Goal: Transaction & Acquisition: Book appointment/travel/reservation

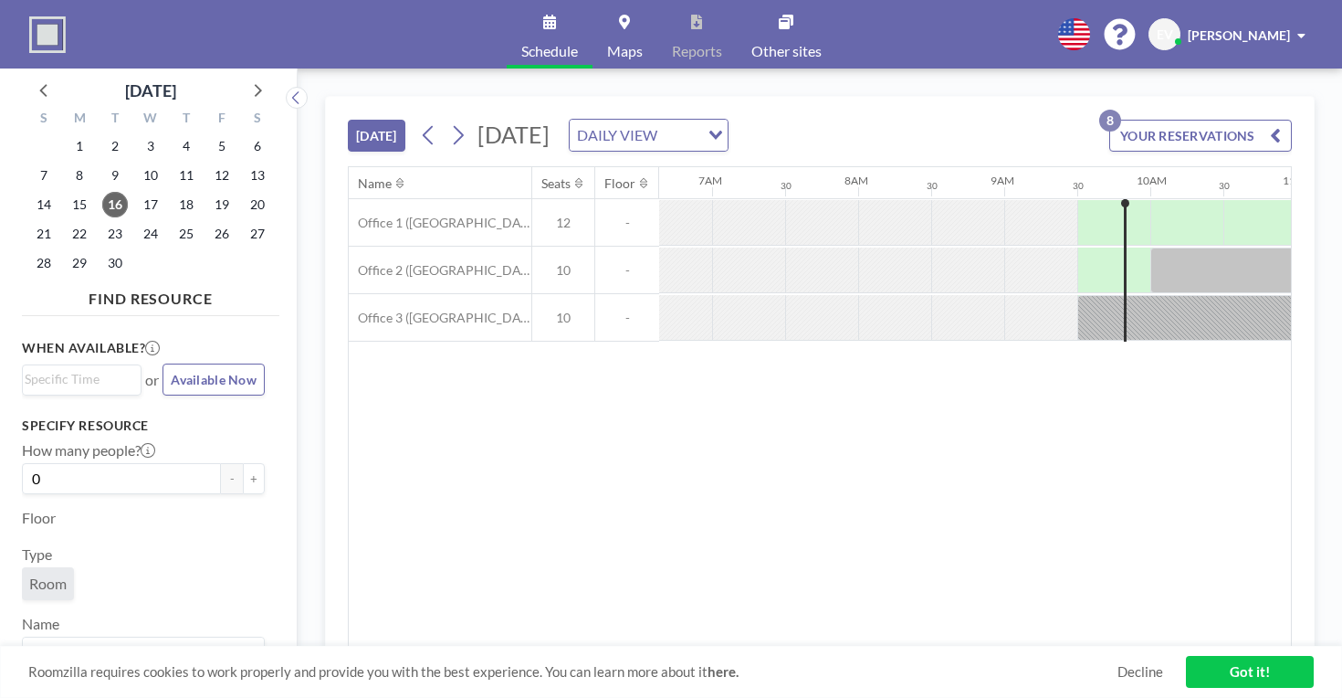
scroll to position [0, 978]
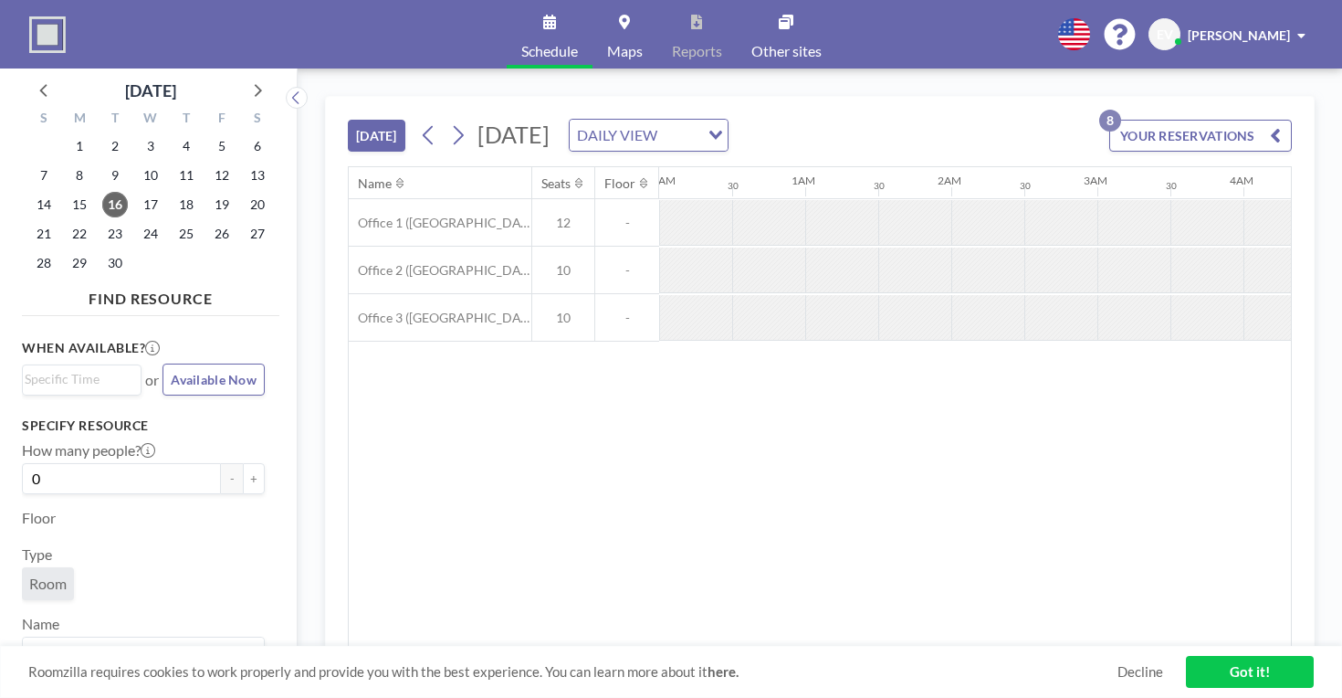
scroll to position [0, 1128]
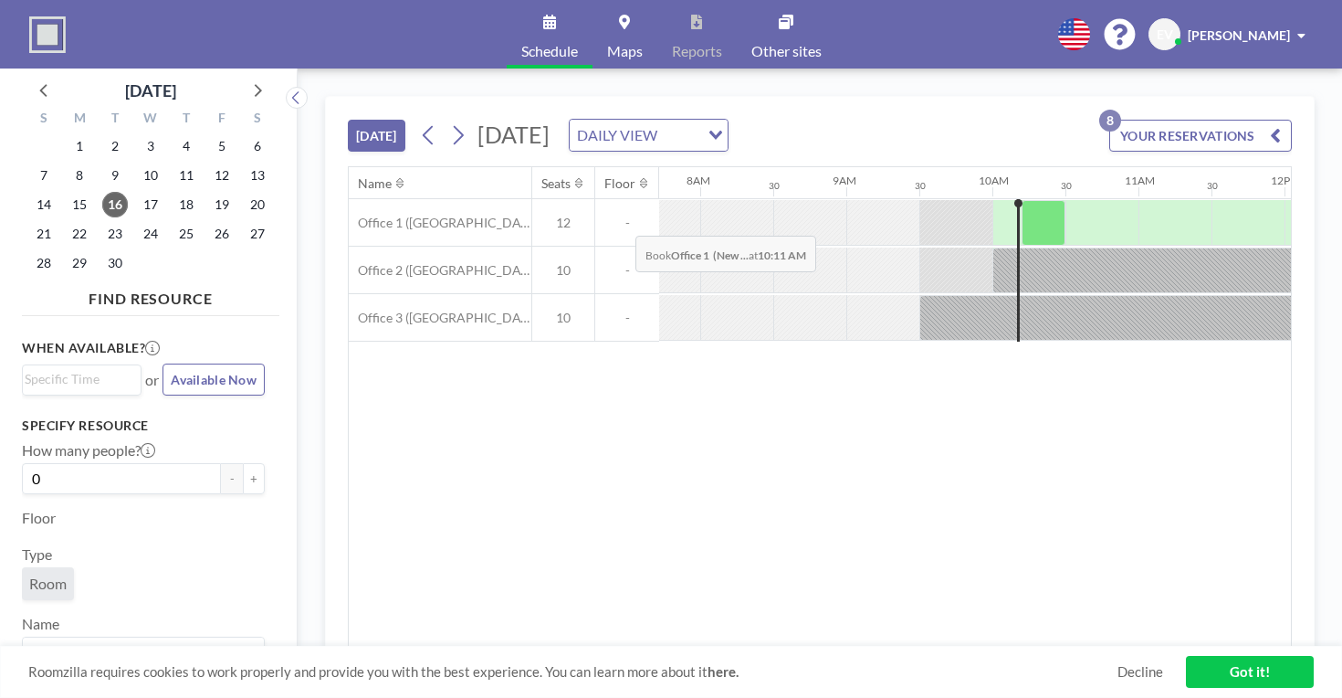
click at [1022, 200] on div at bounding box center [1044, 223] width 44 height 46
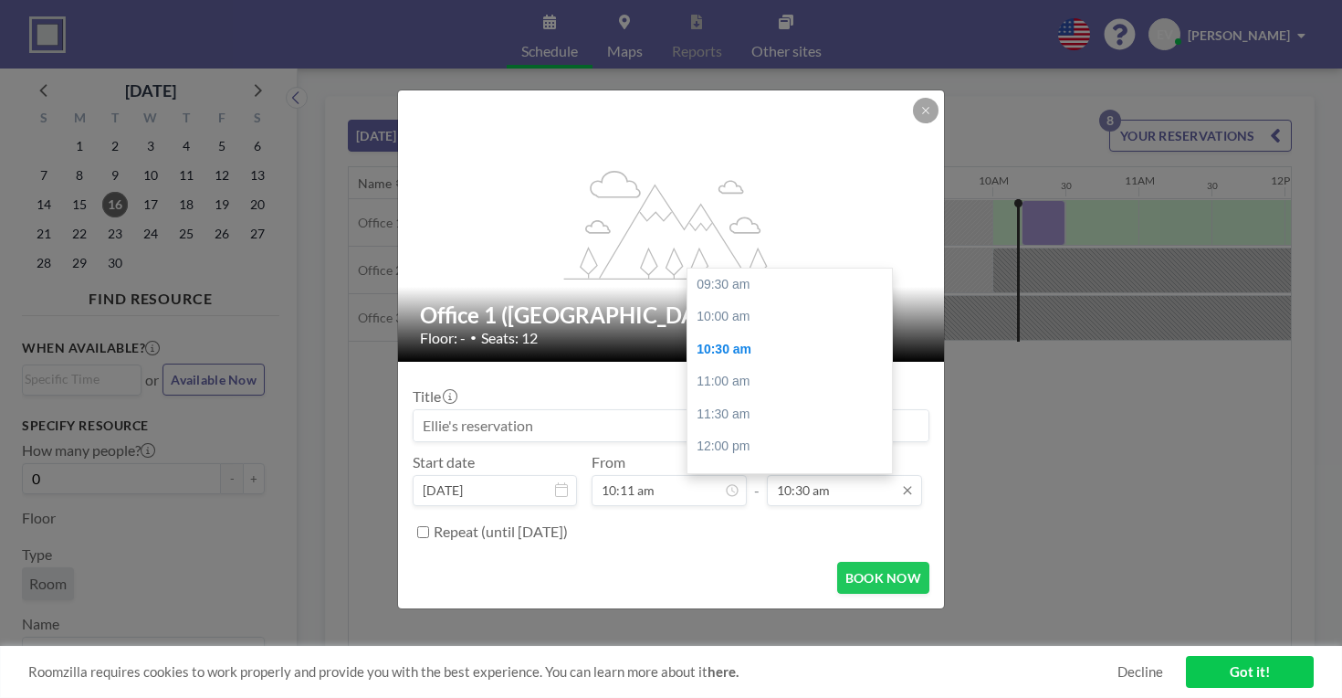
scroll to position [57, 0]
click at [845, 475] on input "10:30 am" at bounding box center [844, 490] width 155 height 31
type input "1"
click at [821, 439] on div "01:00 pm" at bounding box center [793, 455] width 210 height 33
type input "01:00 pm"
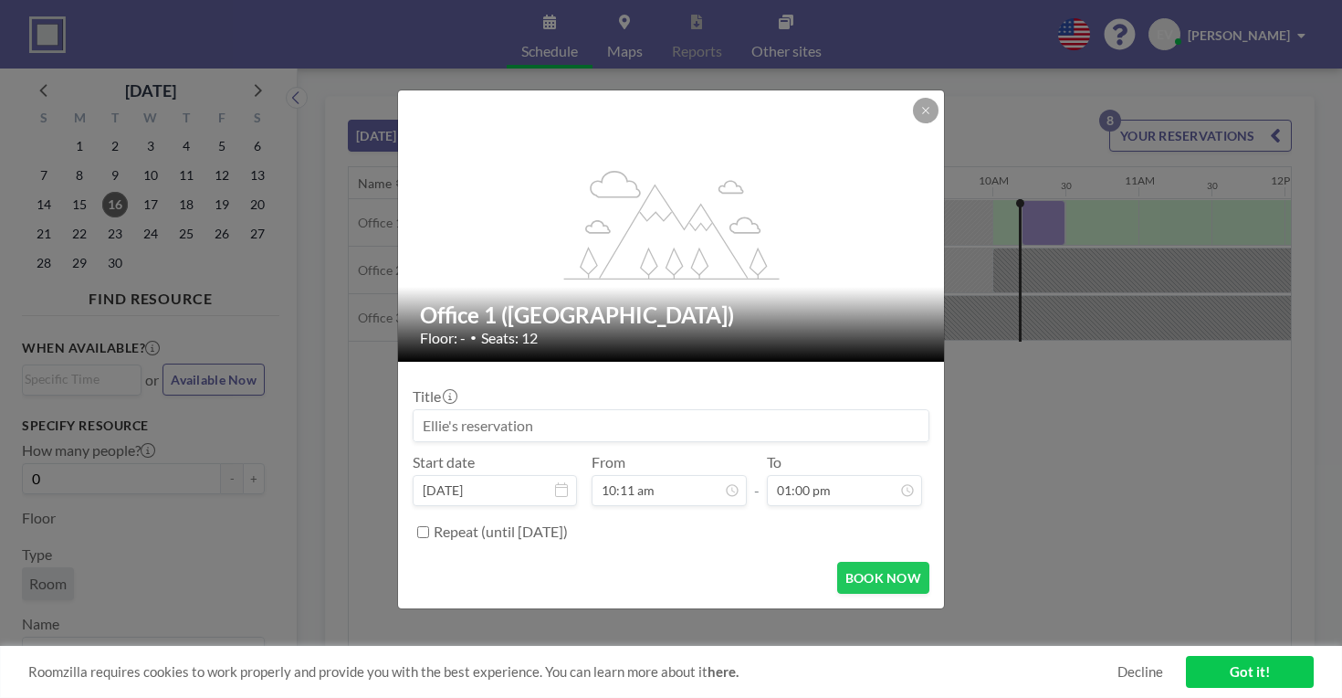
scroll to position [198, 0]
click at [716, 410] on input at bounding box center [671, 425] width 515 height 31
type input "HULC TEAM"
click at [837, 562] on button "BOOK NOW" at bounding box center [883, 578] width 92 height 32
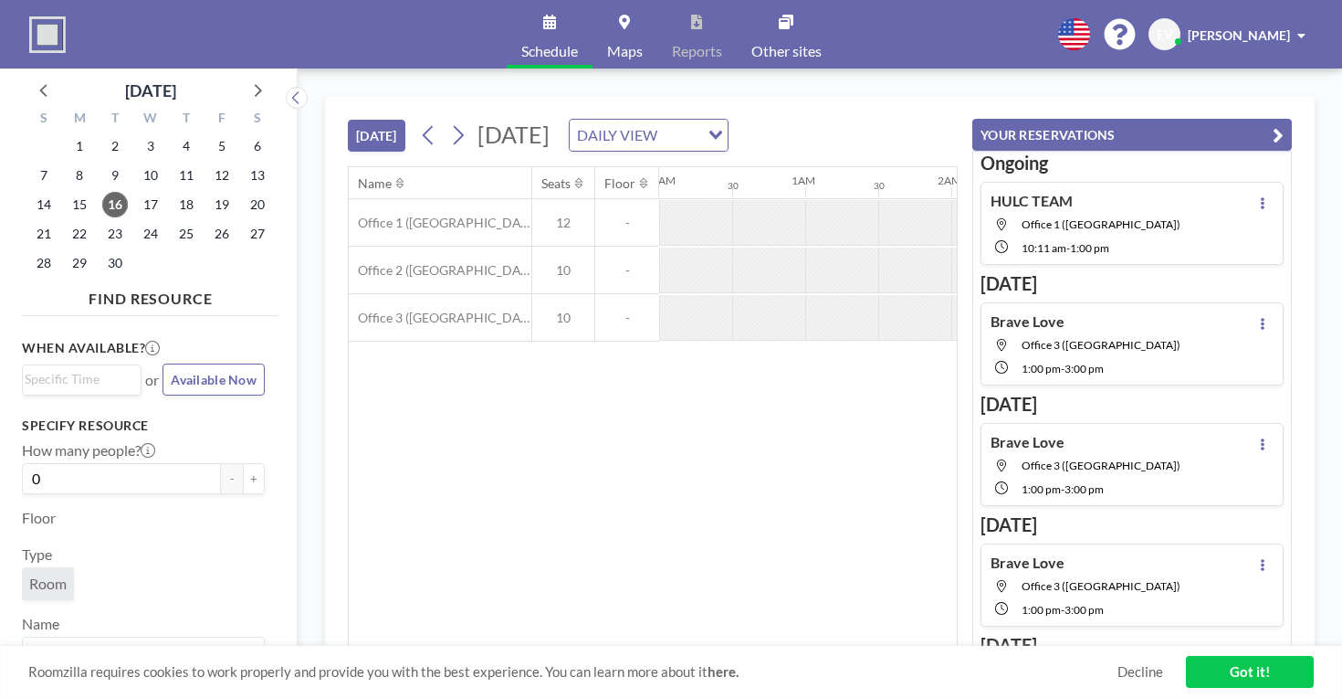
scroll to position [0, 1128]
click at [1223, 676] on link "Got it!" at bounding box center [1250, 672] width 128 height 32
